Goal: Task Accomplishment & Management: Manage account settings

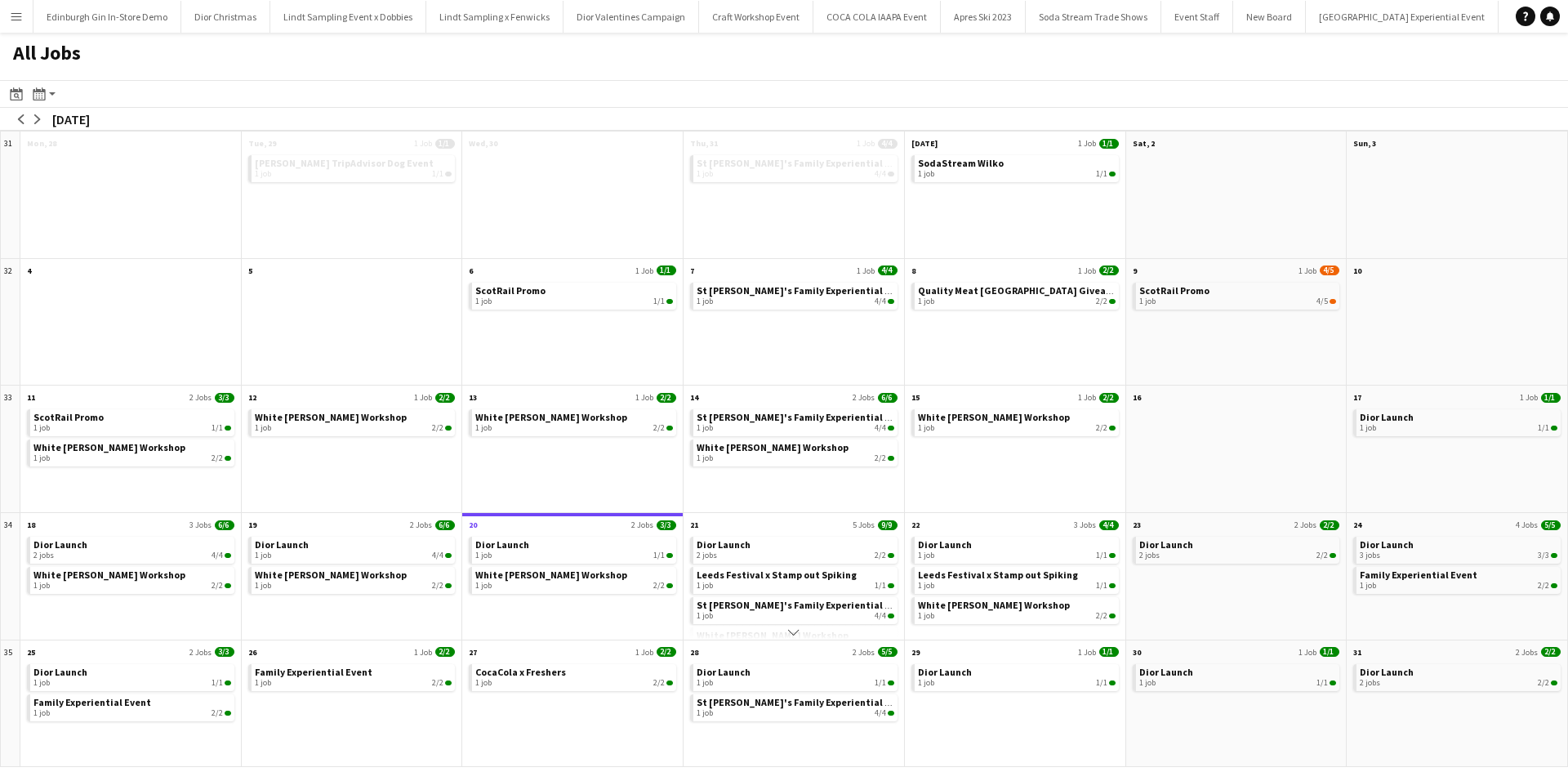
scroll to position [0, 14948]
click at [796, 636] on app-icon "Scroll down" at bounding box center [793, 631] width 11 height 11
click at [797, 552] on div "2 jobs 2/2" at bounding box center [796, 554] width 198 height 10
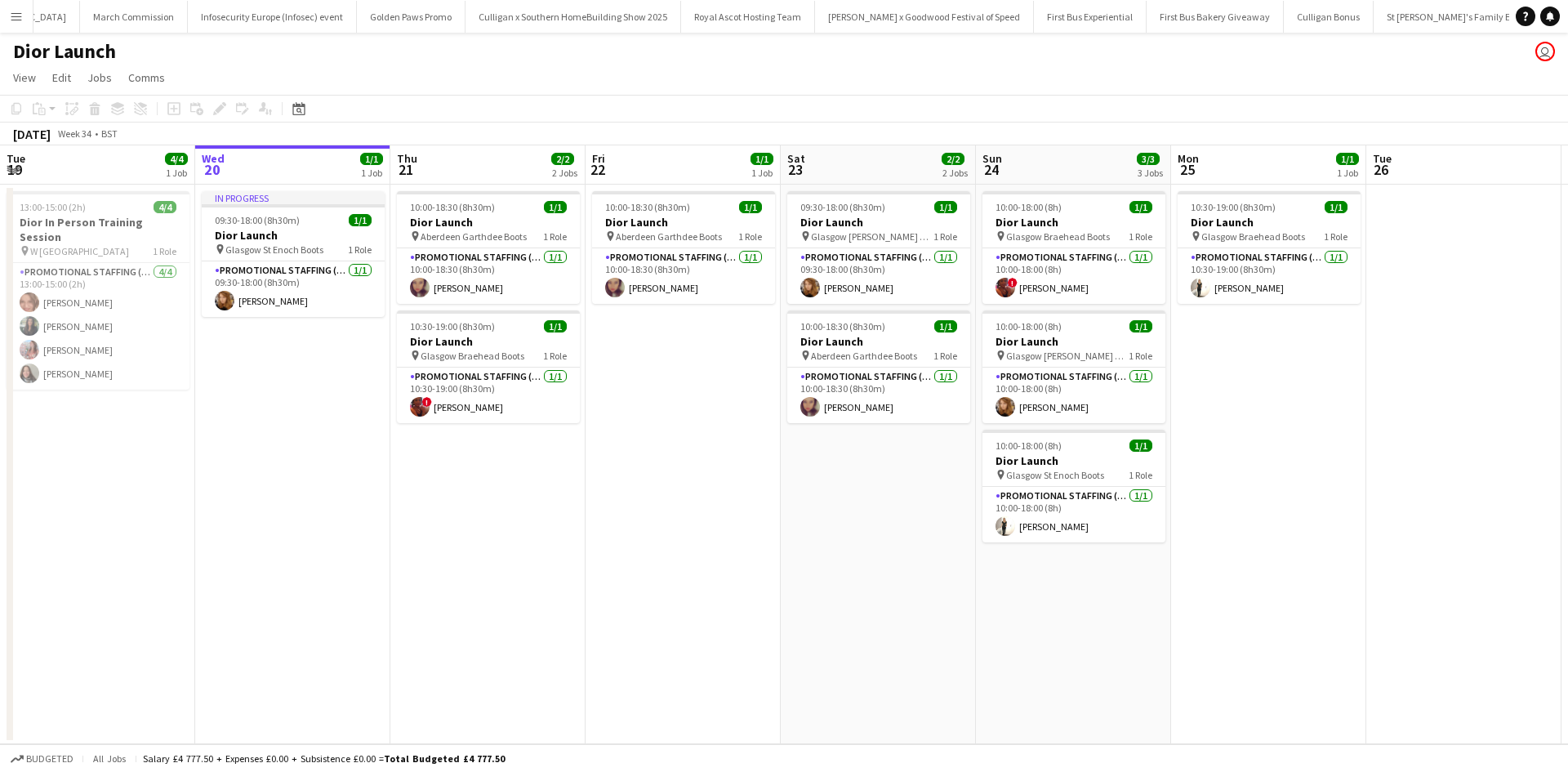
scroll to position [0, 15974]
click at [535, 409] on app-card-role "Promotional Staffing (Sales Staff) [DATE] 10:30-19:00 (8h30m) ! [PERSON_NAME]" at bounding box center [489, 396] width 183 height 56
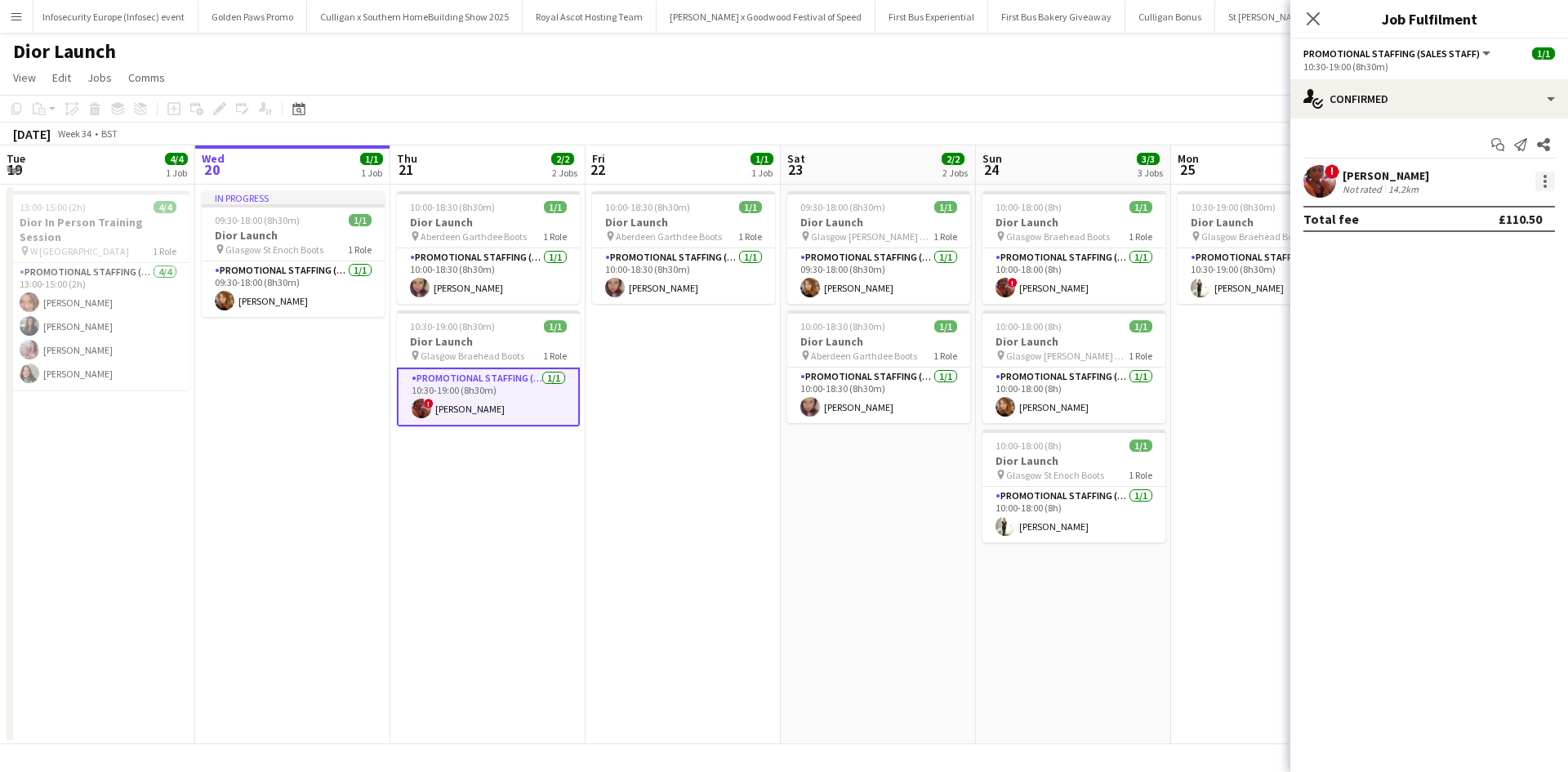
click at [1541, 188] on div at bounding box center [1545, 181] width 20 height 20
click at [1480, 367] on span "Remove" at bounding box center [1466, 368] width 49 height 14
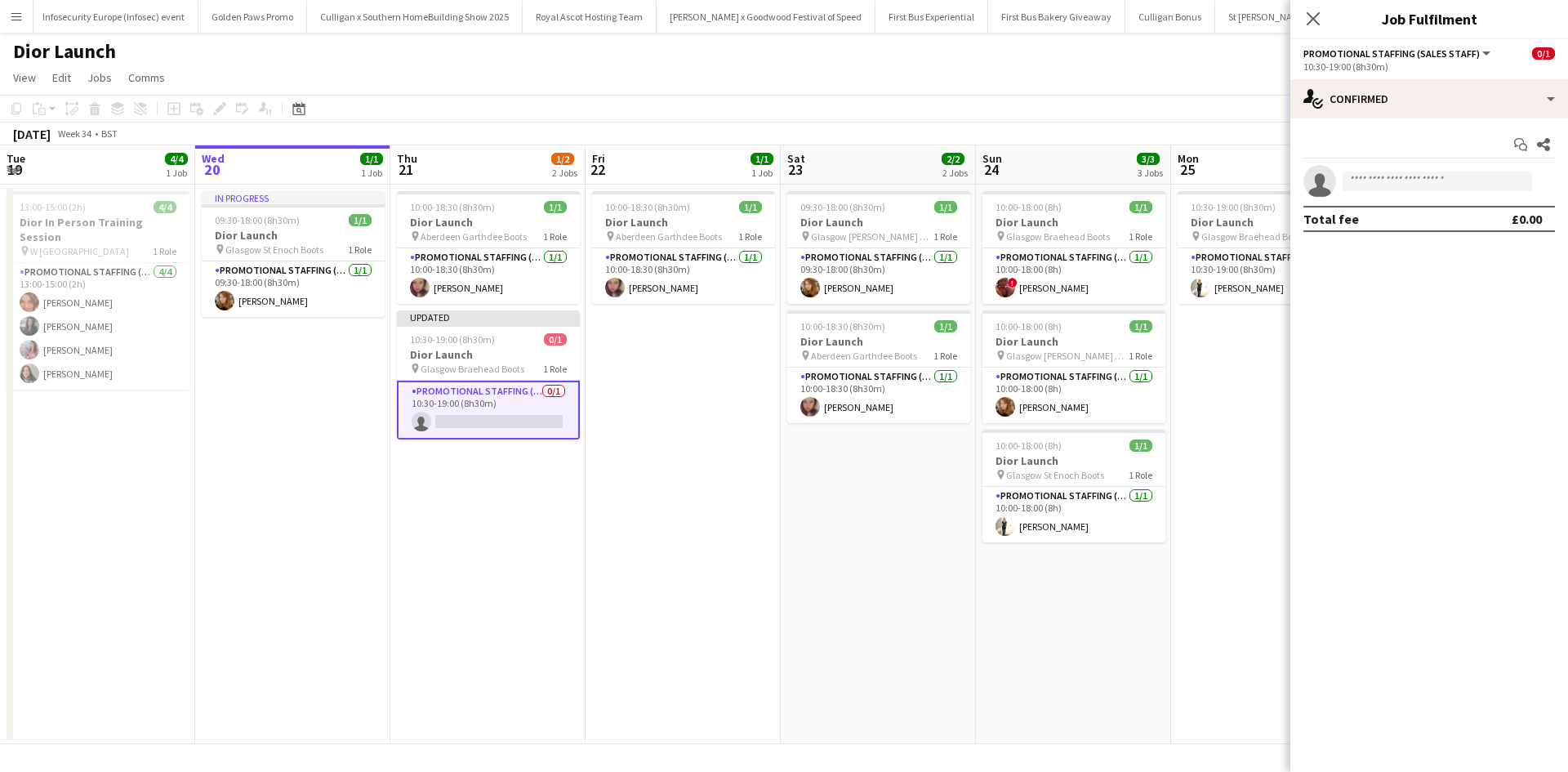
click at [1212, 479] on app-date-cell "10:30-19:00 (8h30m) 1/1 Dior Launch pin Glasgow Braehead Boots 1 Role Promotion…" at bounding box center [1269, 464] width 195 height 559
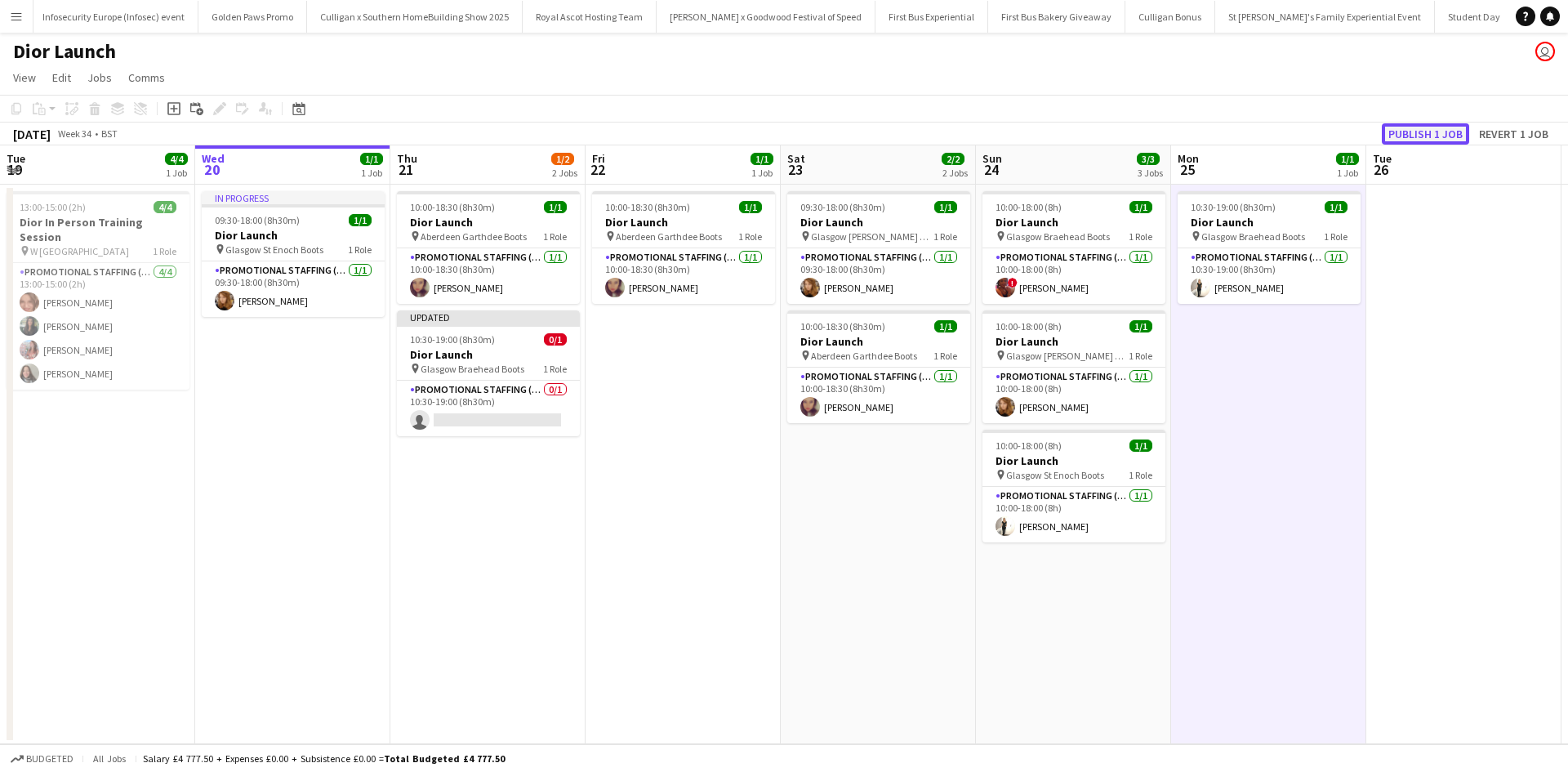
click at [1413, 129] on button "Publish 1 job" at bounding box center [1426, 134] width 88 height 21
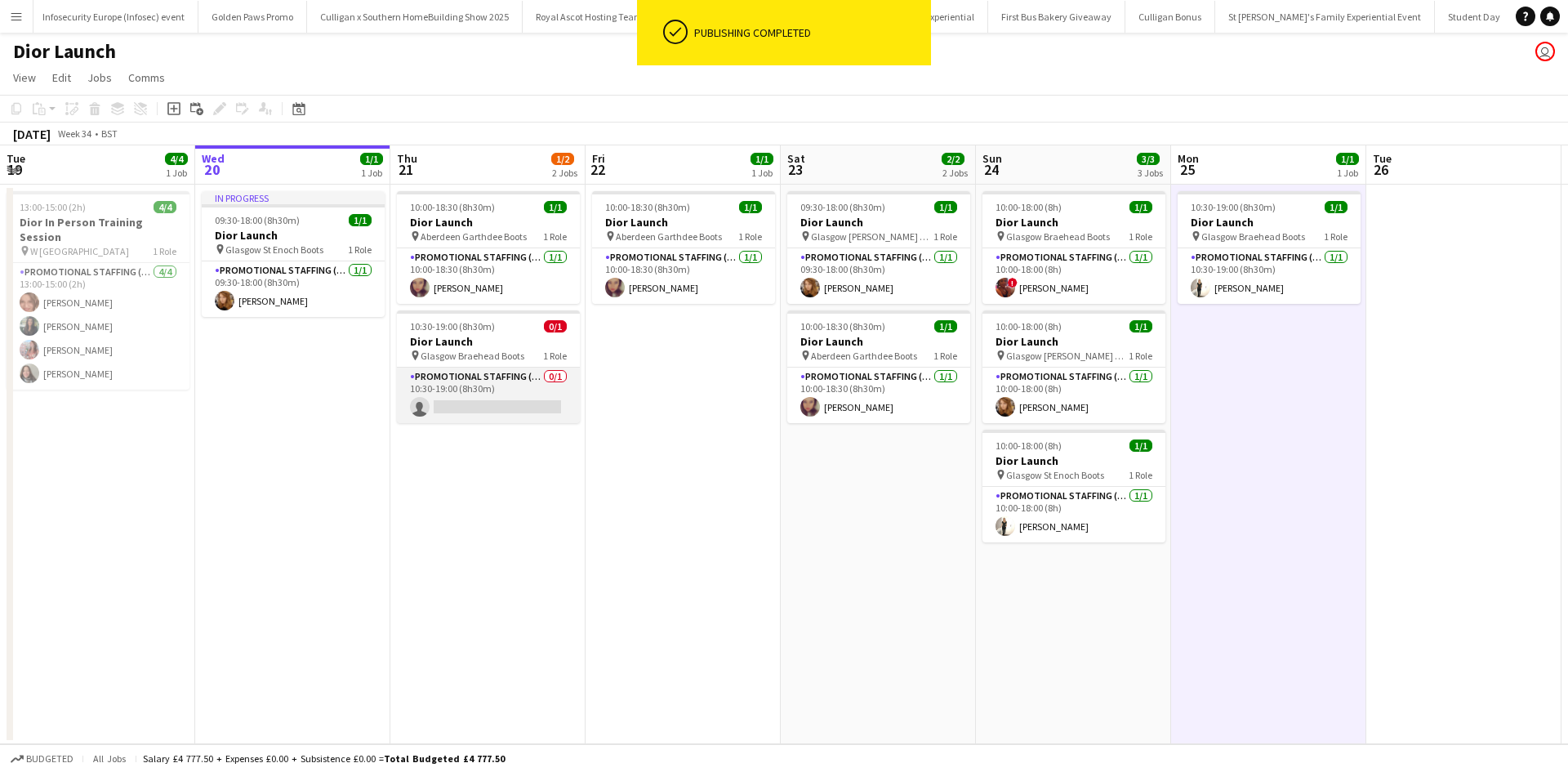
click at [510, 411] on app-card-role "Promotional Staffing (Sales Staff) 0/1 10:30-19:00 (8h30m) single-neutral-actio…" at bounding box center [489, 396] width 183 height 56
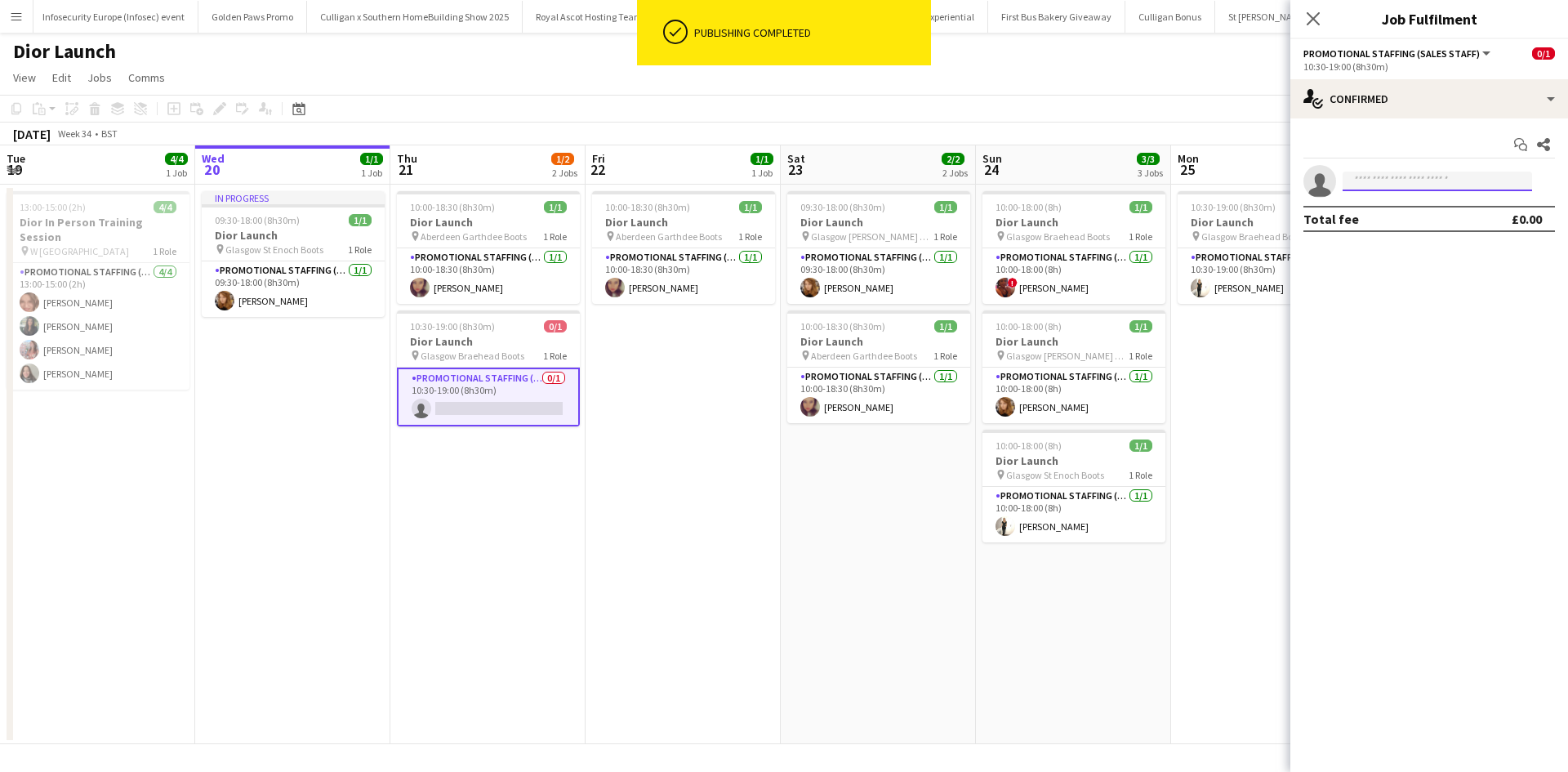
click at [1492, 183] on input at bounding box center [1438, 181] width 189 height 20
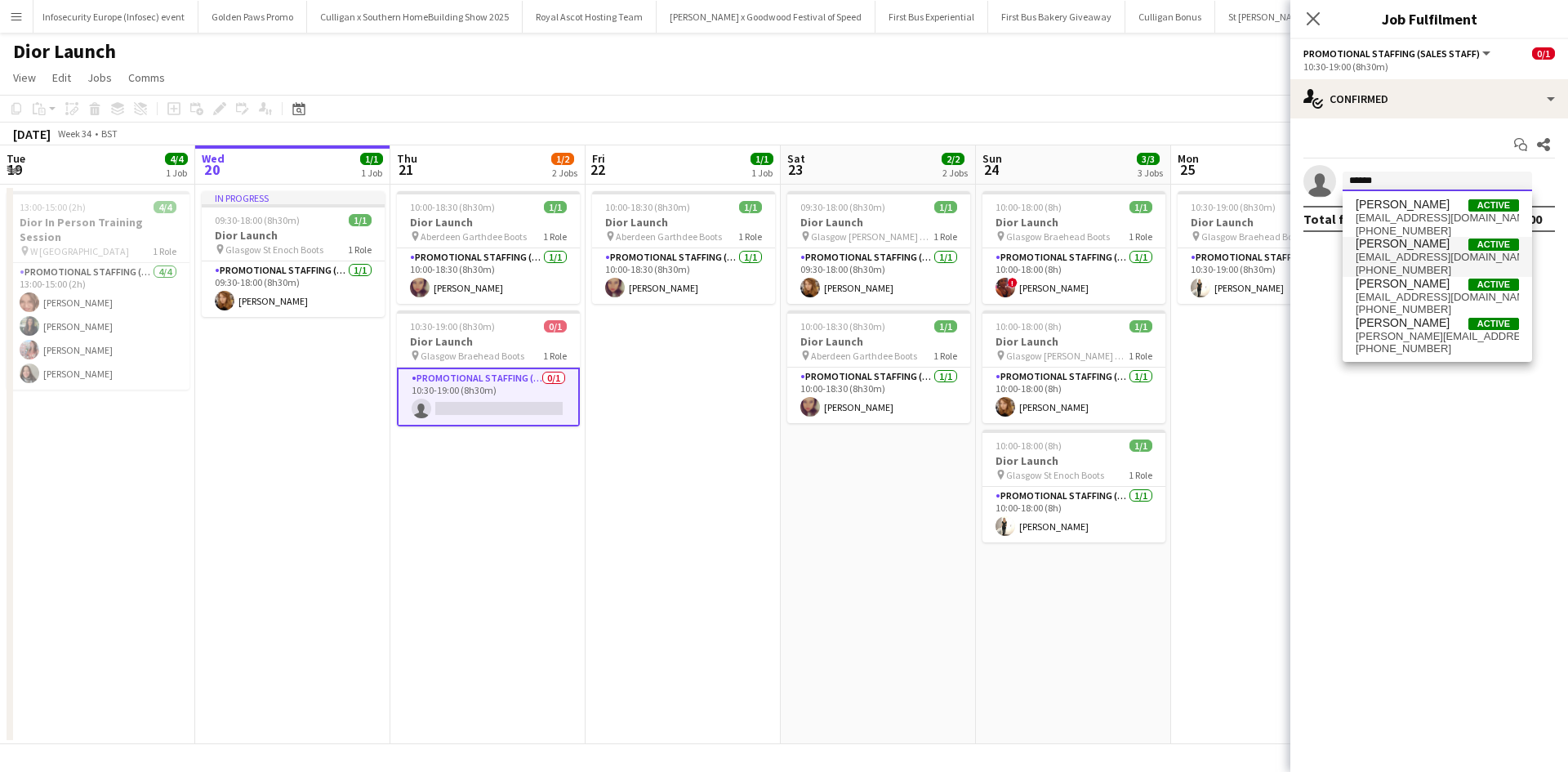
type input "******"
click at [1420, 244] on span "[PERSON_NAME]" at bounding box center [1403, 244] width 94 height 14
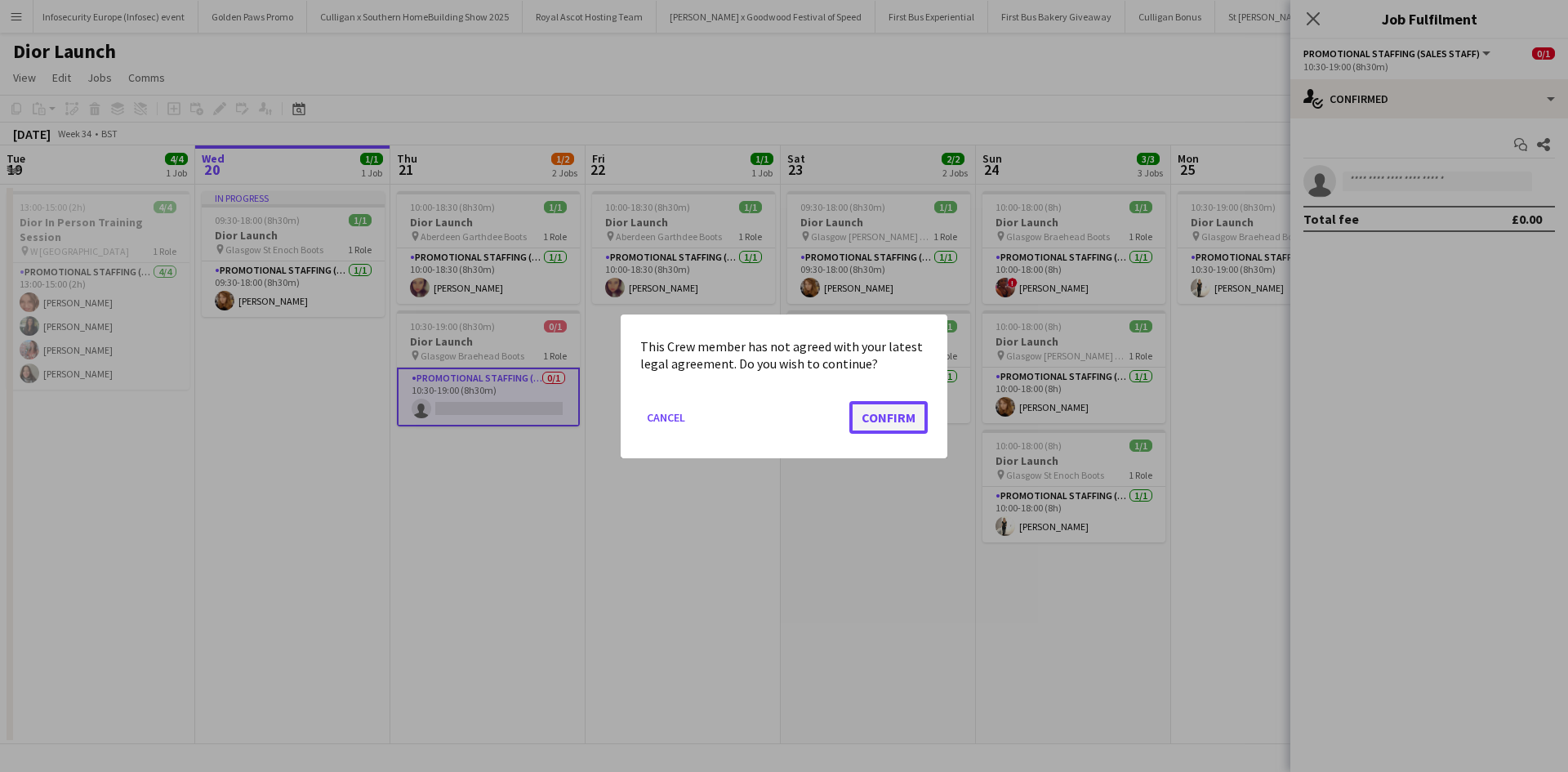
click at [895, 422] on button "Confirm" at bounding box center [889, 416] width 78 height 33
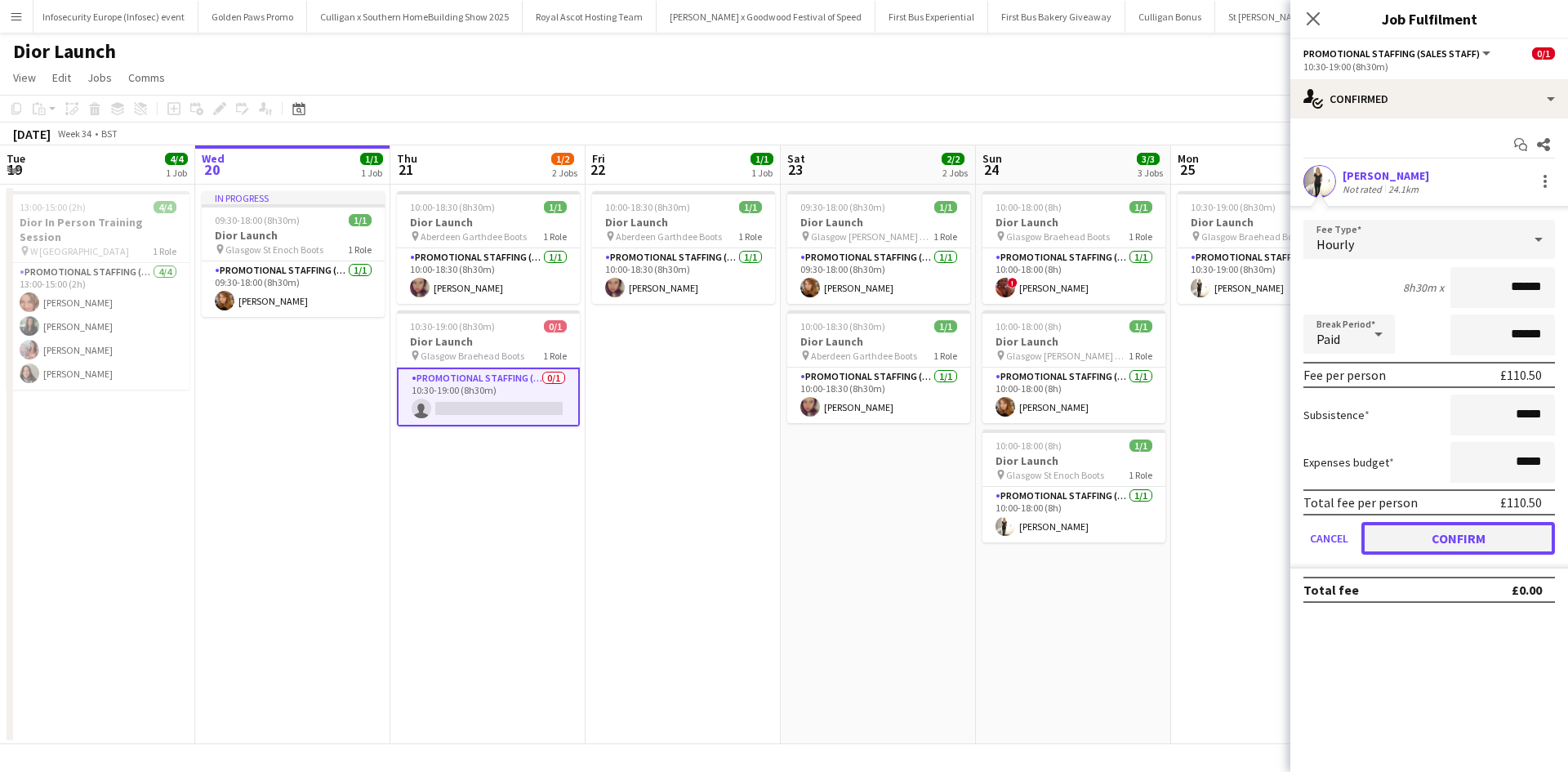
click at [1493, 545] on button "Confirm" at bounding box center [1458, 539] width 194 height 33
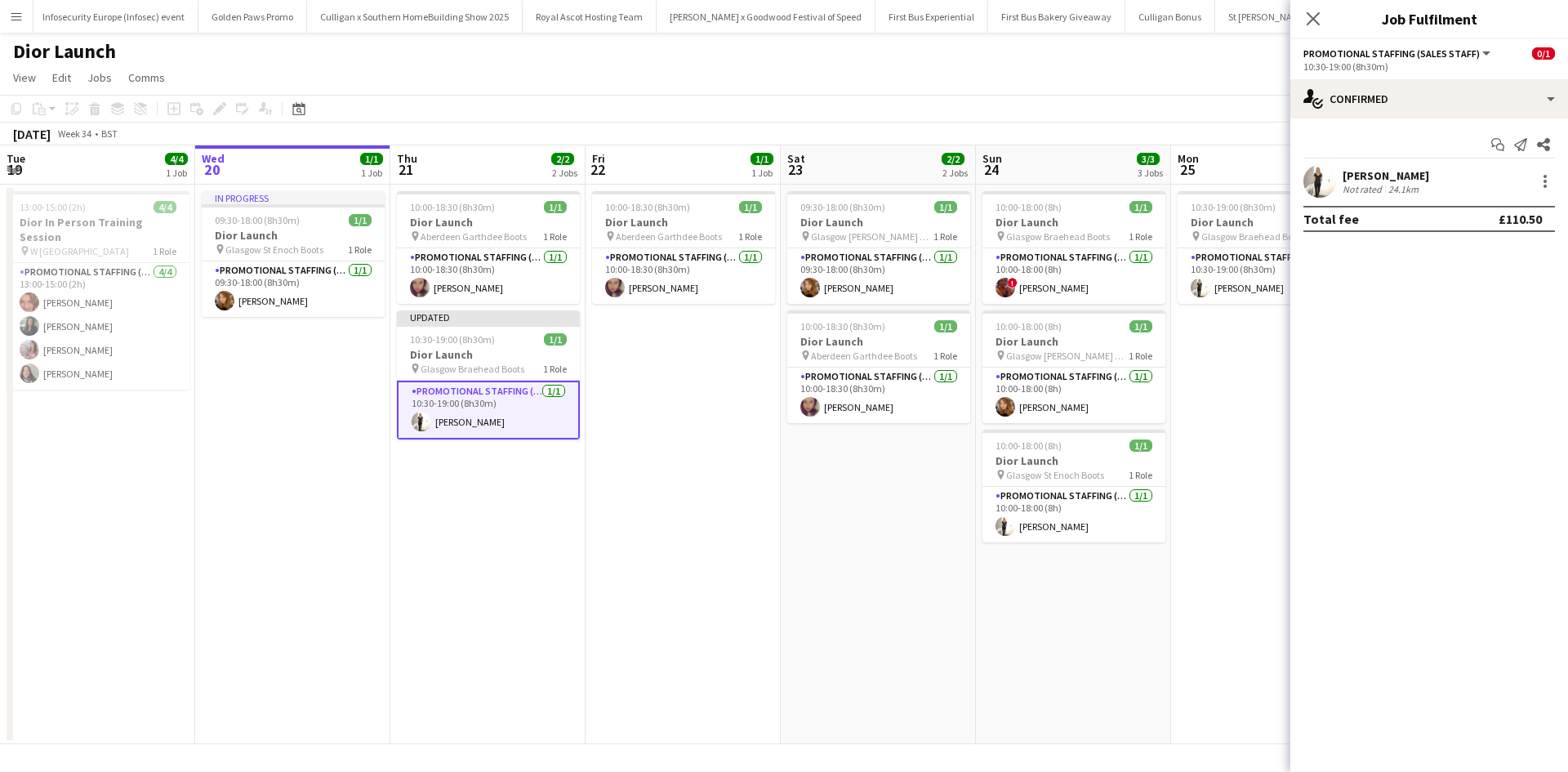
click at [1209, 642] on app-date-cell "10:30-19:00 (8h30m) 1/1 Dior Launch pin Glasgow Braehead Boots 1 Role Promotion…" at bounding box center [1269, 464] width 195 height 559
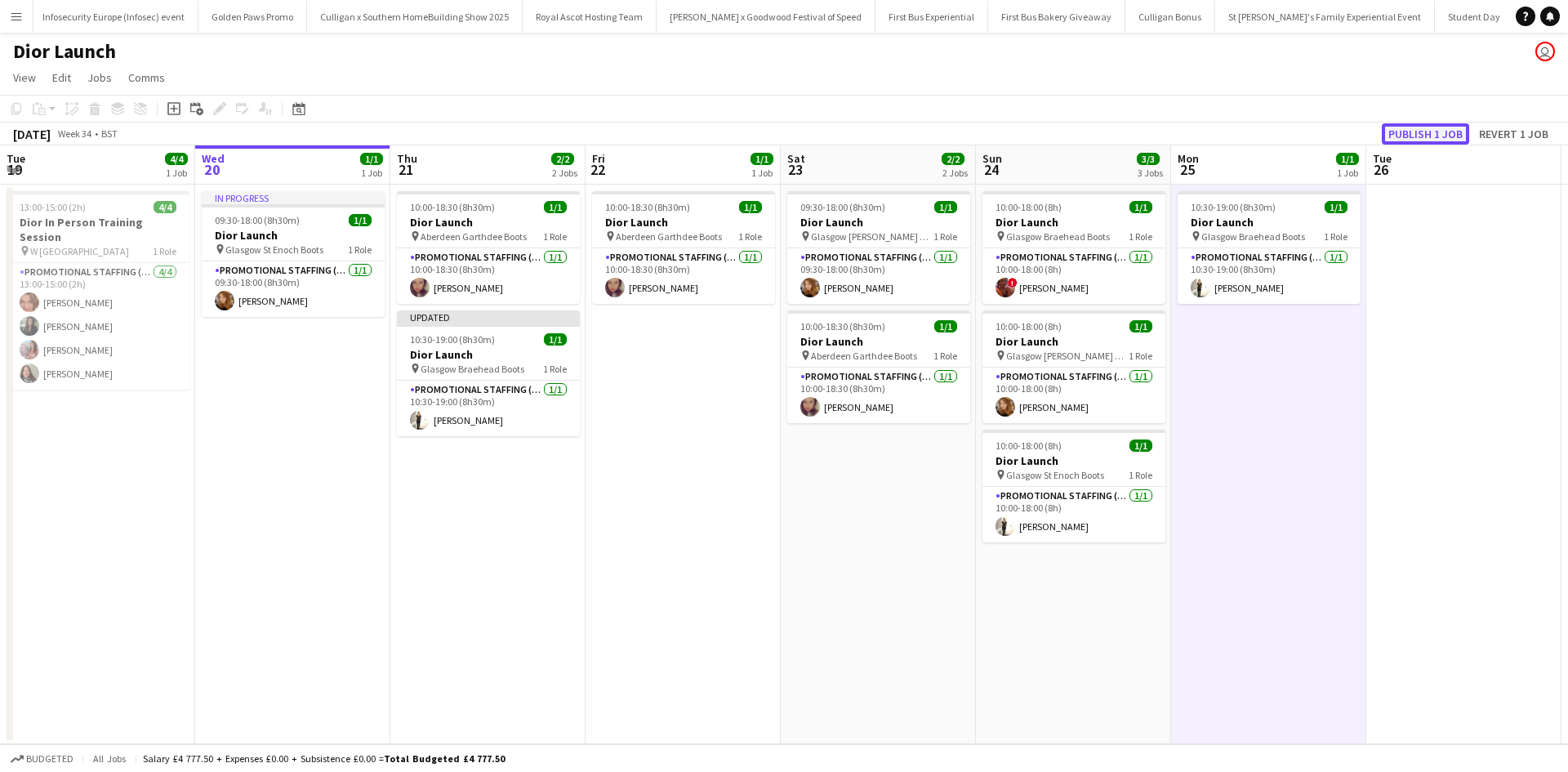
click at [1423, 133] on button "Publish 1 job" at bounding box center [1426, 134] width 88 height 21
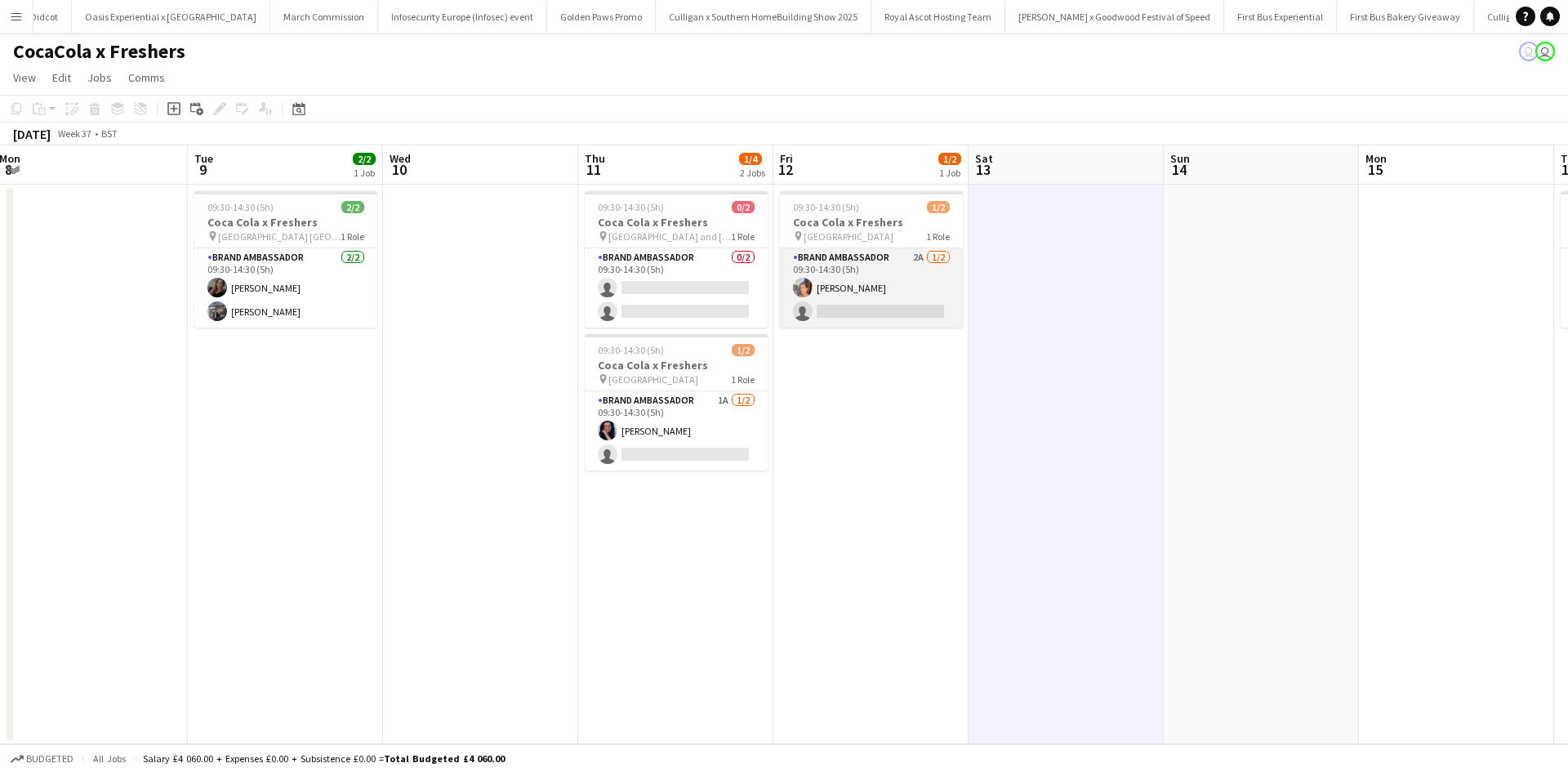
click at [886, 295] on app-card-role "Brand Ambassador 2A [DATE] 09:30-14:30 (5h) [PERSON_NAME] single-neutral-actions" at bounding box center [871, 287] width 183 height 79
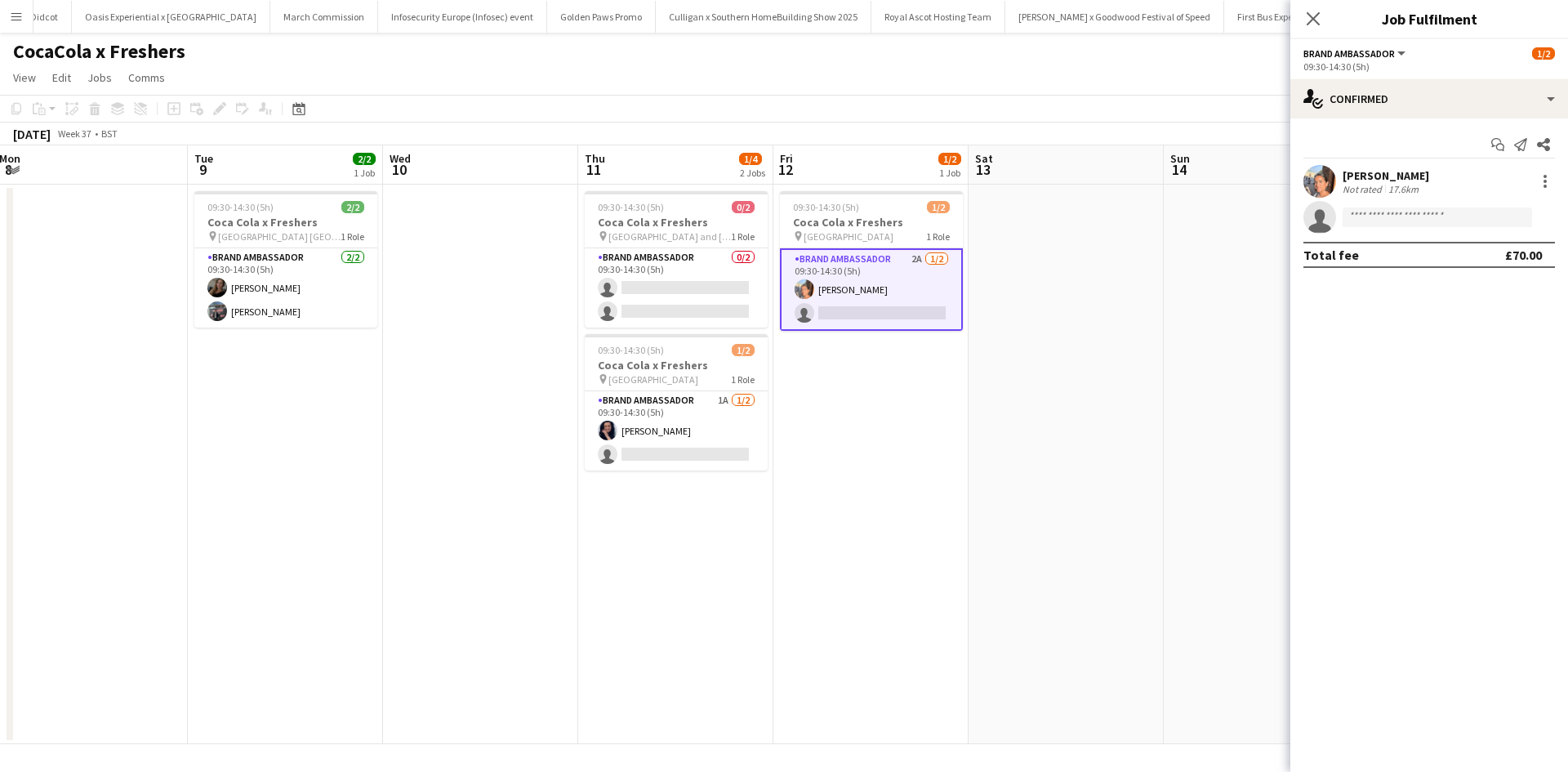
click at [1112, 349] on app-date-cell at bounding box center [1066, 464] width 195 height 559
